Goal: Information Seeking & Learning: Check status

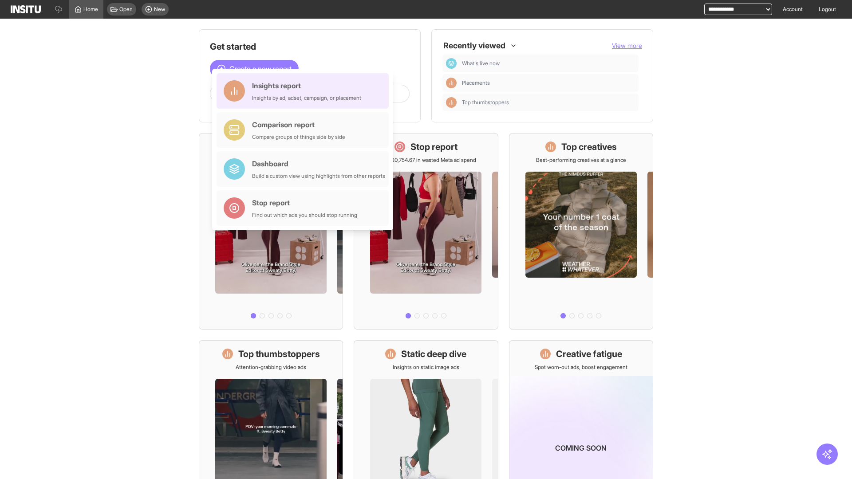
click at [305, 91] on div "Insights report Insights by ad, adset, campaign, or placement" at bounding box center [306, 90] width 109 height 21
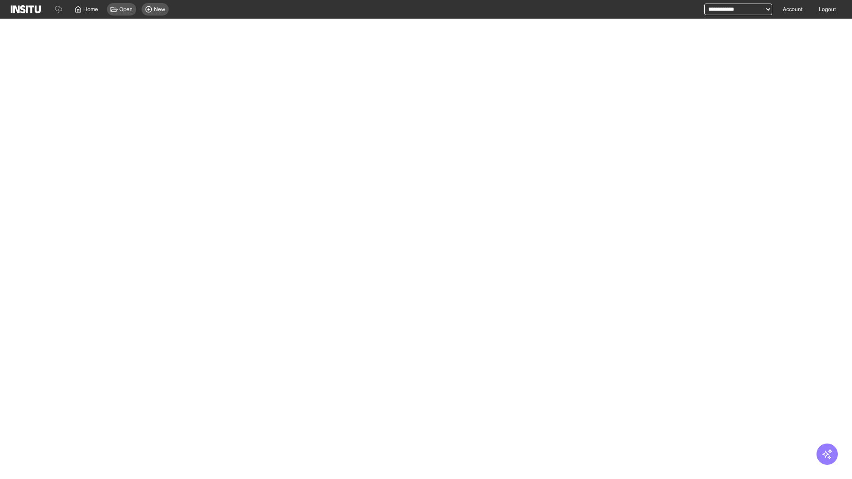
select select "**"
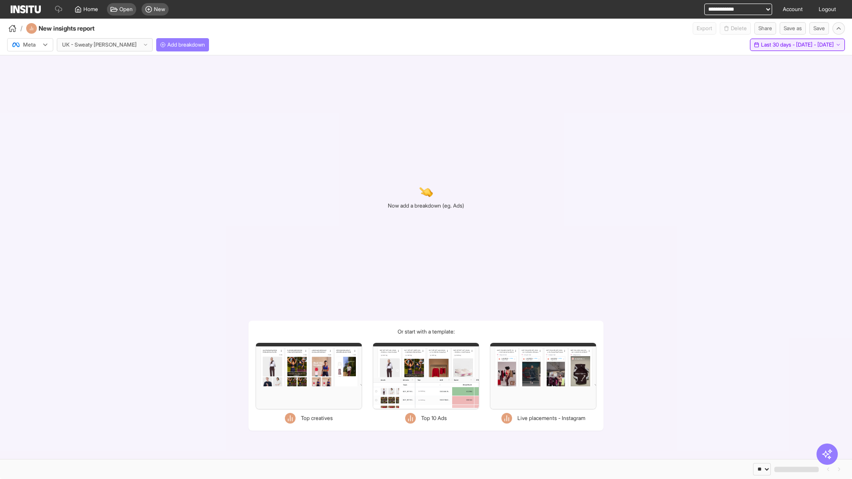
click at [778, 45] on span "Last 30 days - [DATE] - [DATE]" at bounding box center [797, 44] width 73 height 7
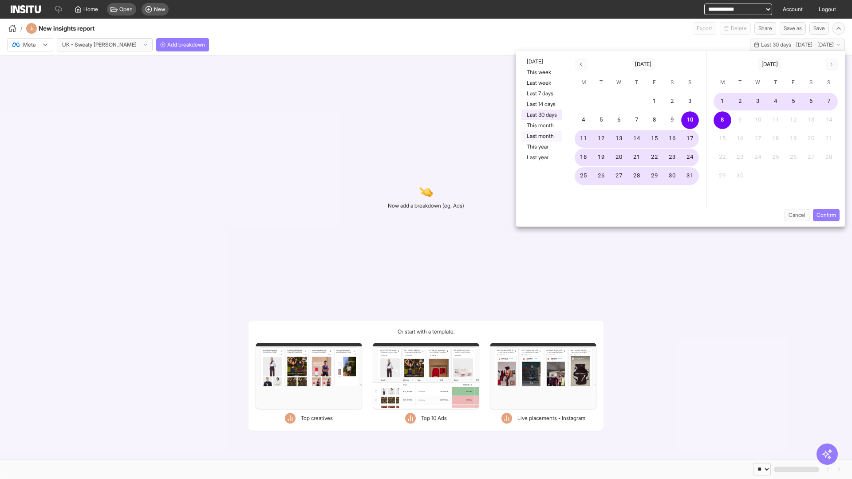
click at [541, 136] on button "Last month" at bounding box center [542, 136] width 41 height 11
